Goal: Transaction & Acquisition: Purchase product/service

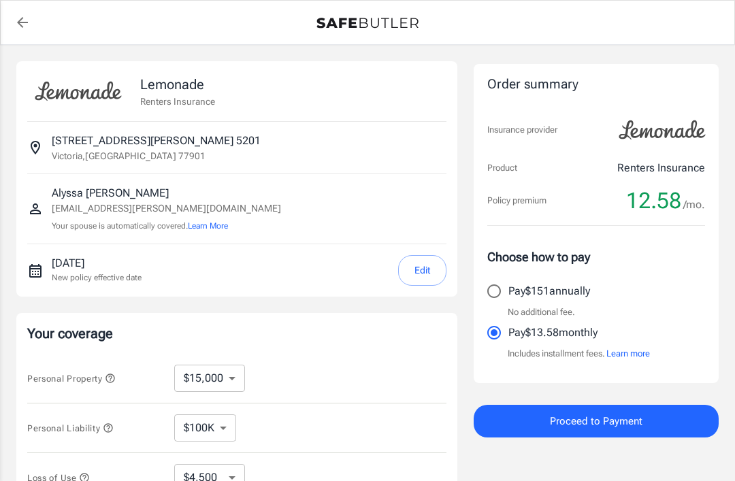
select select "15000"
select select "500"
click at [400, 305] on div "Lemonade Renters Insurance [STREET_ADDRESS][PERSON_NAME] [PERSON_NAME] [EMAIL_A…" at bounding box center [236, 406] width 441 height 691
click at [418, 272] on button "Edit" at bounding box center [422, 270] width 48 height 31
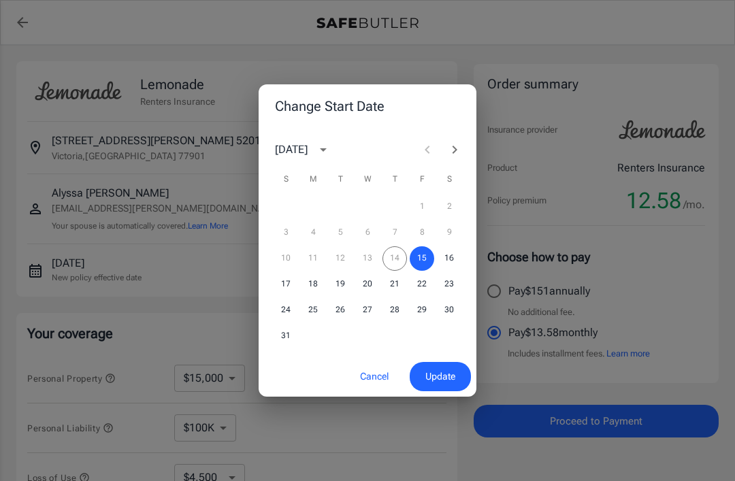
click at [459, 263] on button "16" at bounding box center [449, 258] width 24 height 24
click at [443, 378] on span "Update" at bounding box center [440, 376] width 30 height 17
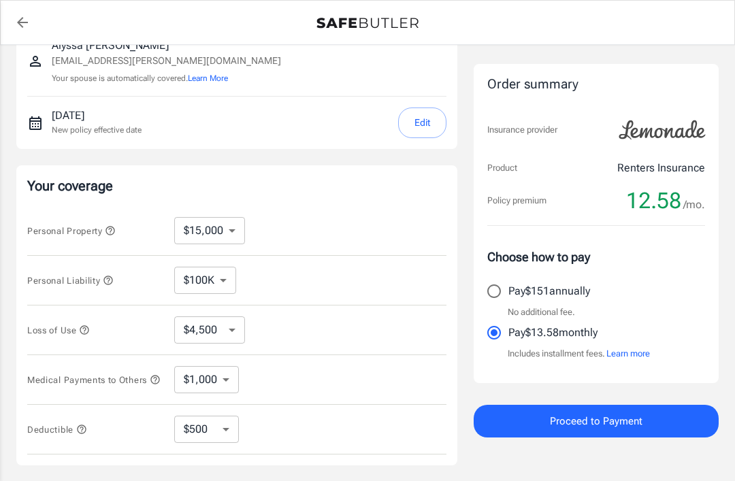
scroll to position [154, 0]
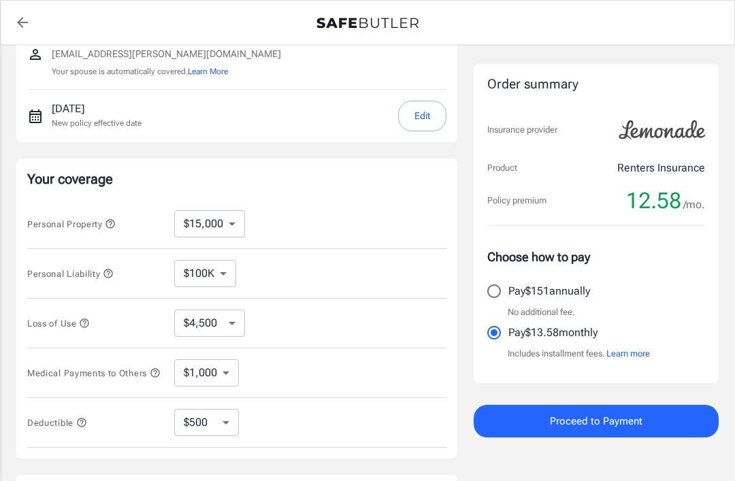
click at [229, 225] on select "$10,000 $15,000 $20,000 $25,000 $30,000 $40,000 $50,000 $100K $150K $200K $250K" at bounding box center [209, 223] width 71 height 27
select select "10000"
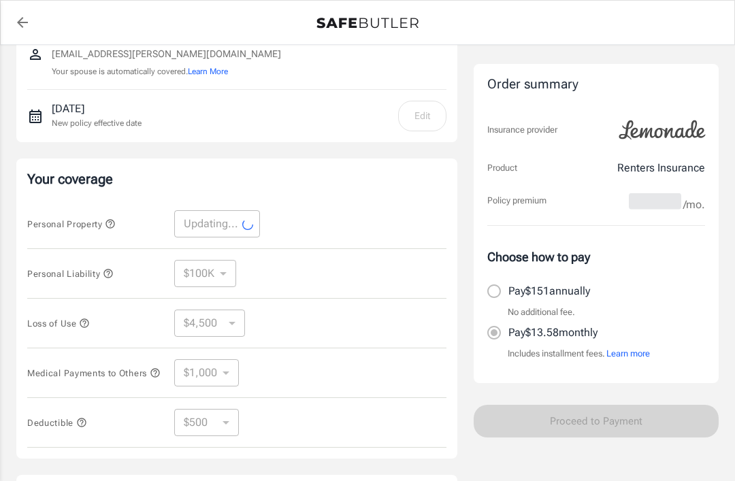
select select "10000"
select select "3000"
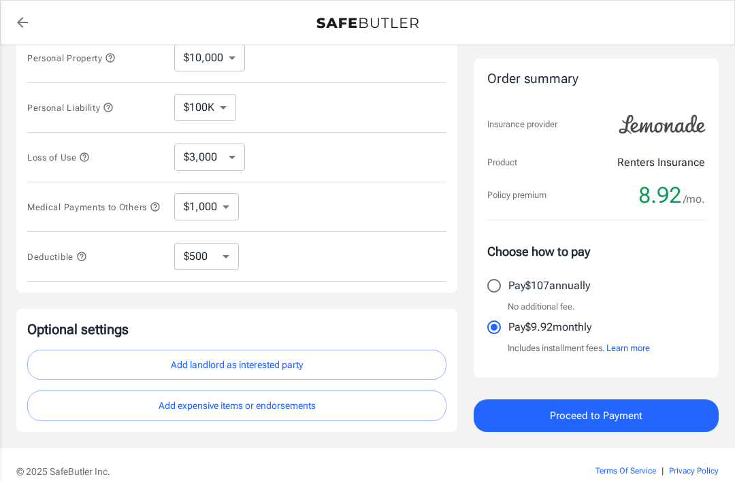
scroll to position [338, 0]
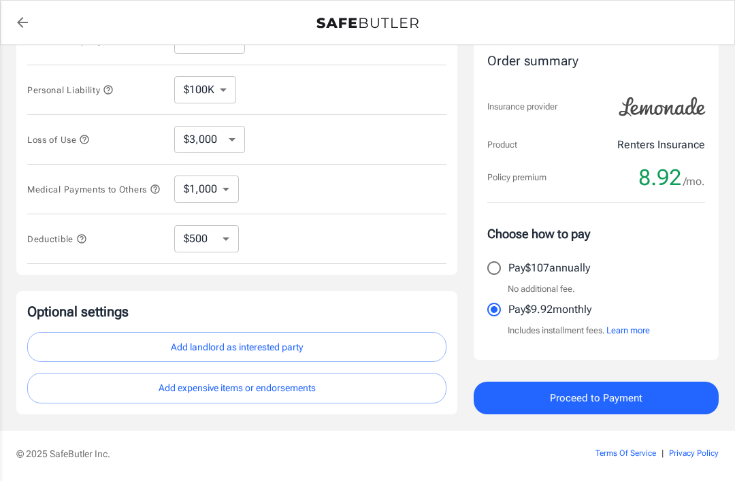
click at [296, 386] on button "Add expensive items or endorsements" at bounding box center [236, 388] width 419 height 31
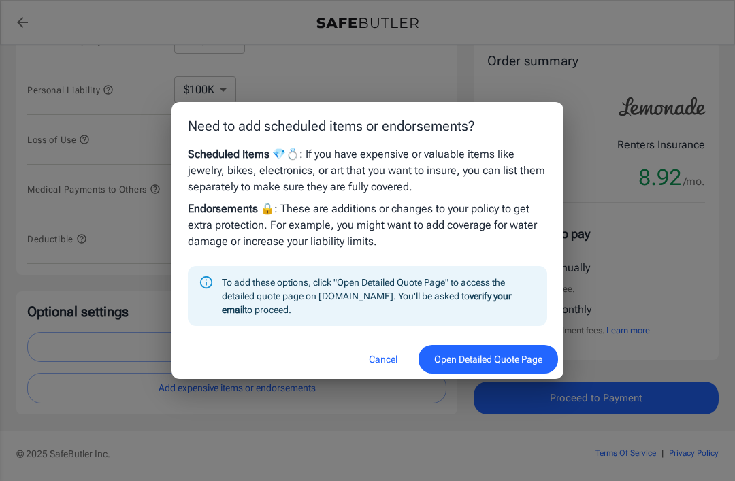
click at [487, 374] on button "Open Detailed Quote Page" at bounding box center [487, 359] width 139 height 29
